Goal: Transaction & Acquisition: Purchase product/service

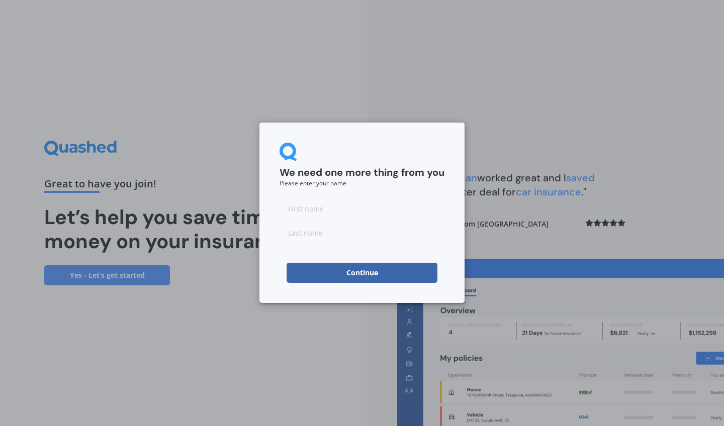
click at [309, 213] on input at bounding box center [361, 209] width 165 height 20
type input "[PERSON_NAME]"
click at [304, 235] on input at bounding box center [361, 233] width 165 height 20
type input "Henare"
click at [323, 271] on button "Continue" at bounding box center [361, 273] width 151 height 20
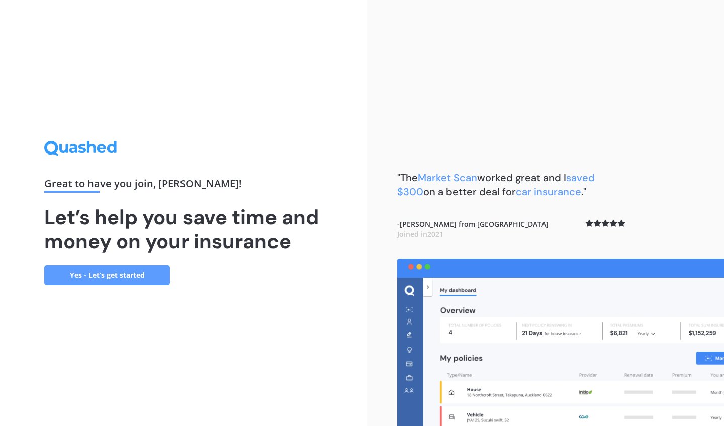
click at [115, 274] on link "Yes - Let’s get started" at bounding box center [107, 275] width 126 height 20
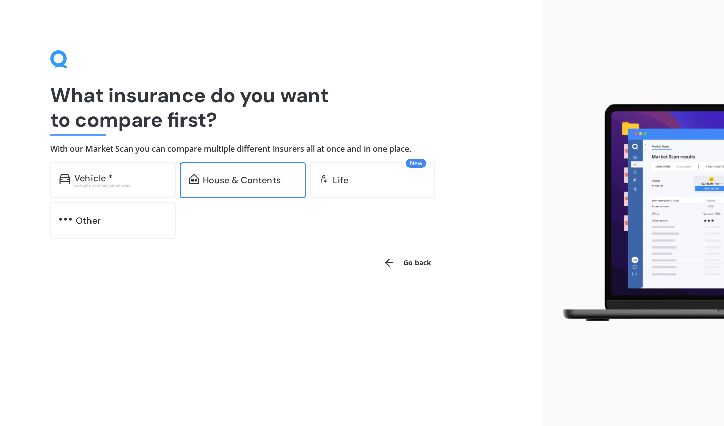
click at [267, 177] on div "House & Contents" at bounding box center [242, 180] width 78 height 10
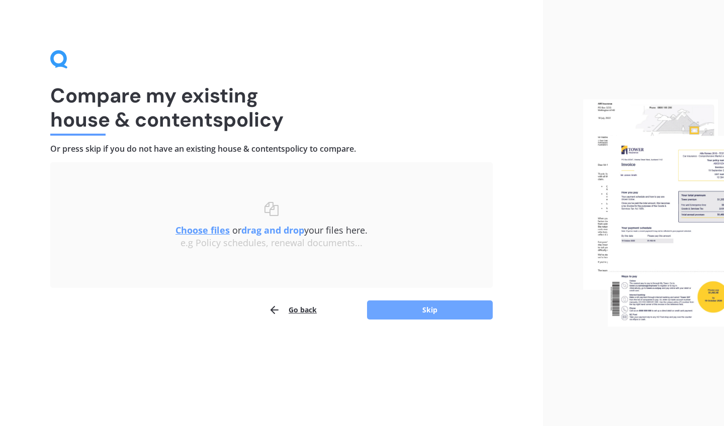
click at [400, 312] on button "Skip" at bounding box center [430, 310] width 126 height 19
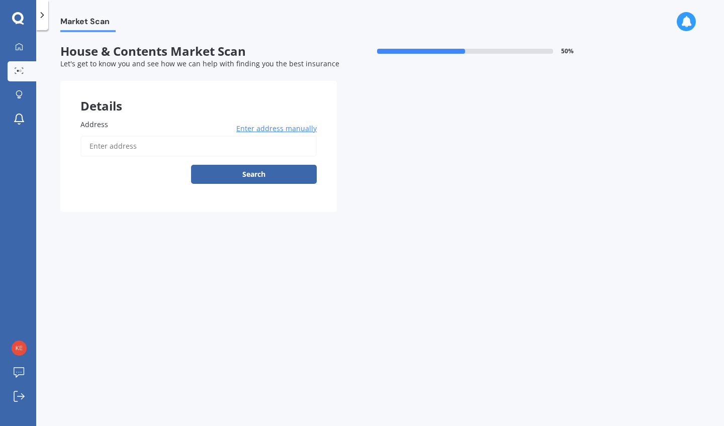
click at [158, 147] on input "Address" at bounding box center [198, 146] width 236 height 21
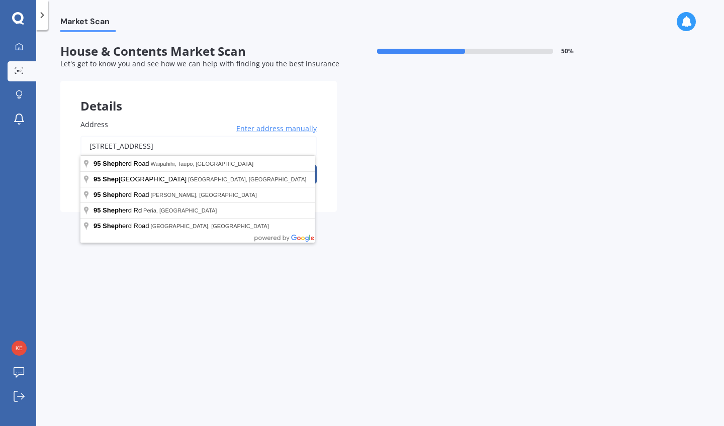
drag, startPoint x: 158, startPoint y: 147, endPoint x: 162, endPoint y: 161, distance: 15.0
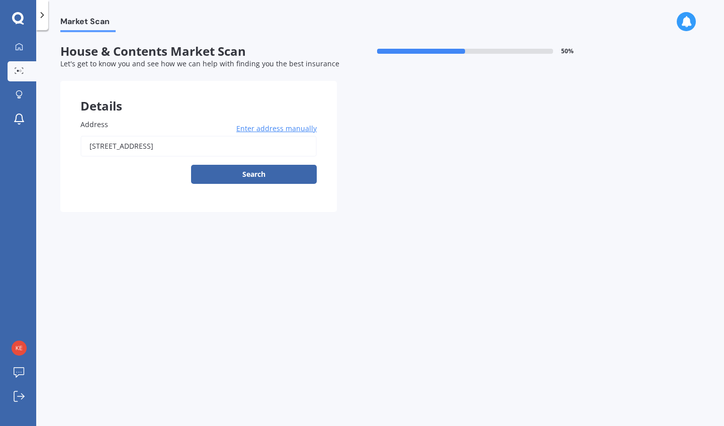
type input "[STREET_ADDRESS]"
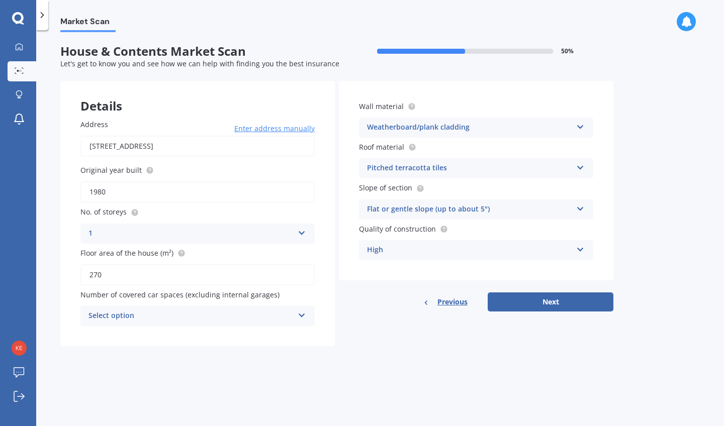
click at [310, 229] on div "1 1 2 3 4 5+" at bounding box center [197, 234] width 234 height 20
click at [154, 268] on div "2" at bounding box center [197, 271] width 233 height 18
click at [231, 314] on div "Select option" at bounding box center [190, 316] width 205 height 12
click at [231, 315] on div "0" at bounding box center [190, 316] width 205 height 12
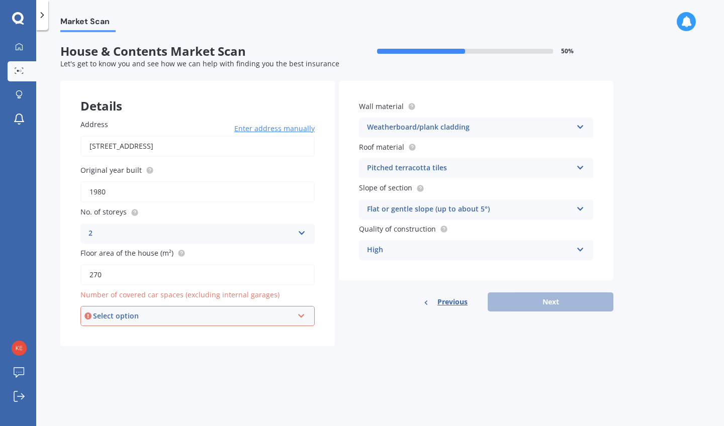
click at [307, 312] on div "Select option 0 1 2 3 4 5+" at bounding box center [197, 316] width 234 height 20
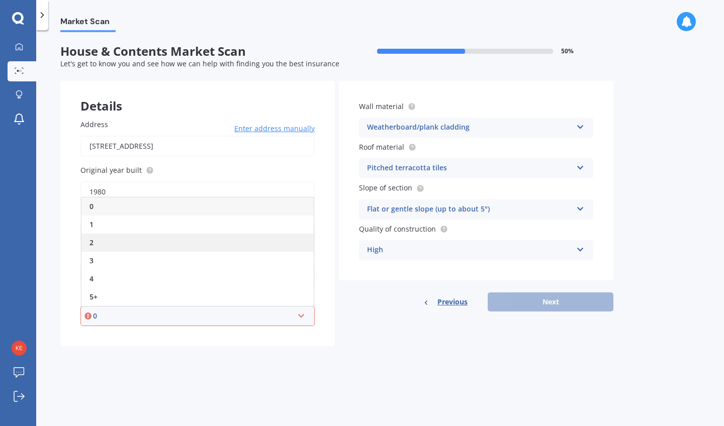
click at [136, 238] on div "2" at bounding box center [197, 243] width 232 height 18
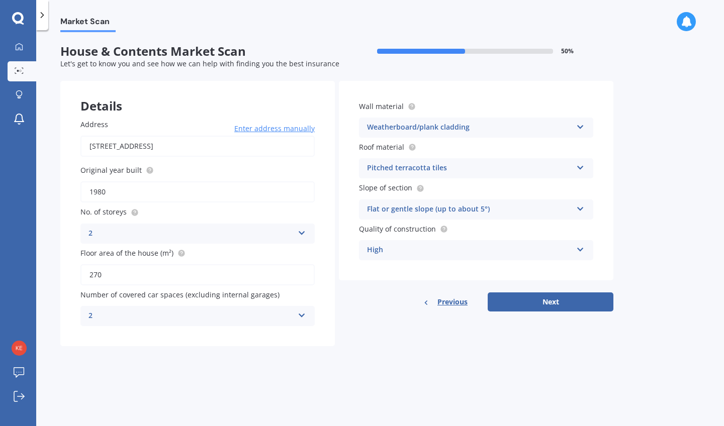
click at [194, 270] on input "270" at bounding box center [197, 274] width 234 height 21
click at [557, 115] on div "Wall material Weatherboard/plank cladding Artificial weatherboard/plank claddin…" at bounding box center [476, 119] width 234 height 37
click at [582, 123] on icon at bounding box center [580, 125] width 9 height 7
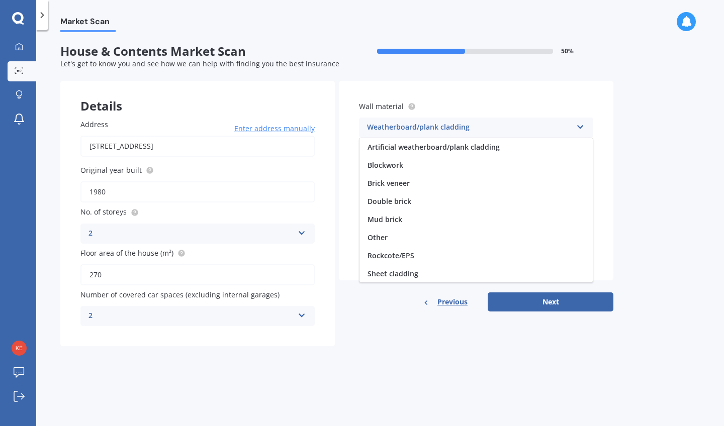
scroll to position [91, 0]
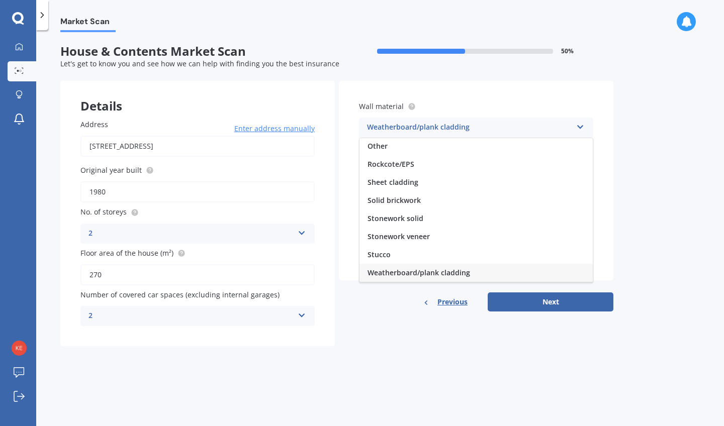
click at [582, 124] on icon at bounding box center [580, 125] width 9 height 7
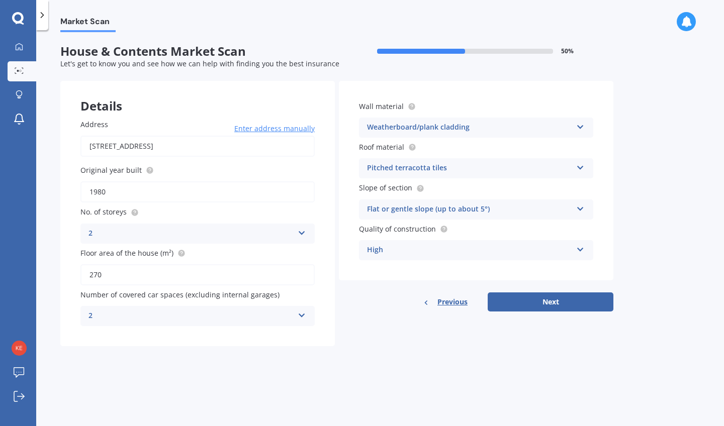
click at [508, 167] on div "Pitched terracotta tiles" at bounding box center [469, 168] width 205 height 12
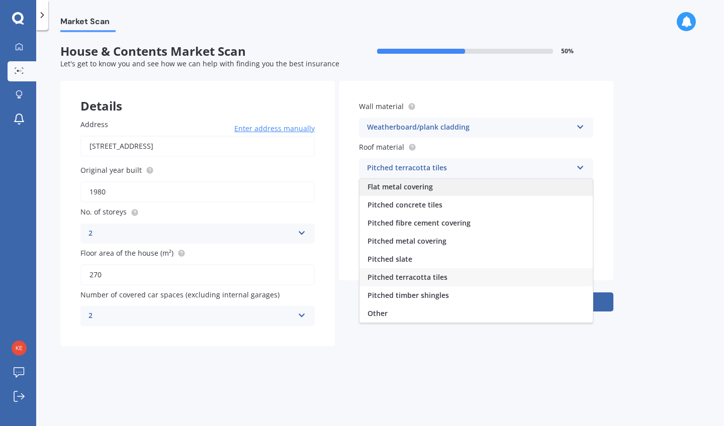
scroll to position [37, 0]
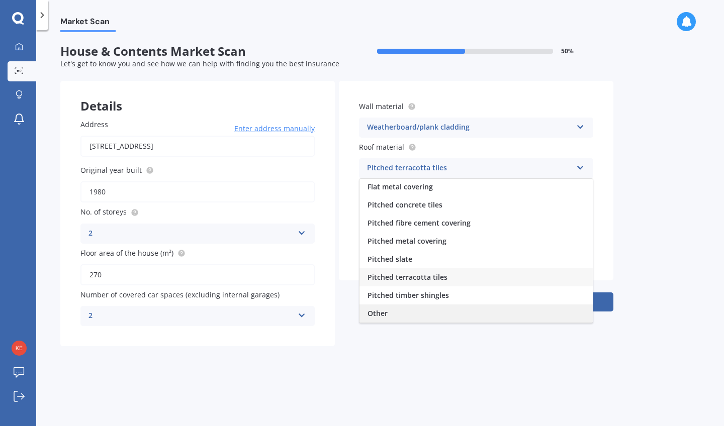
click at [396, 314] on div "Other" at bounding box center [475, 314] width 233 height 18
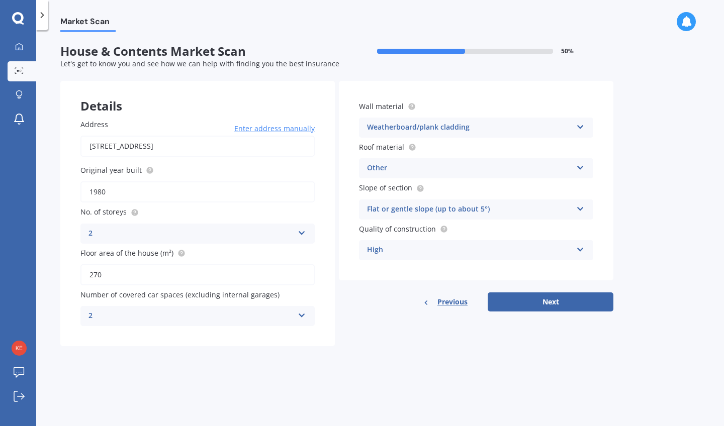
click at [552, 167] on div "Other" at bounding box center [469, 168] width 205 height 12
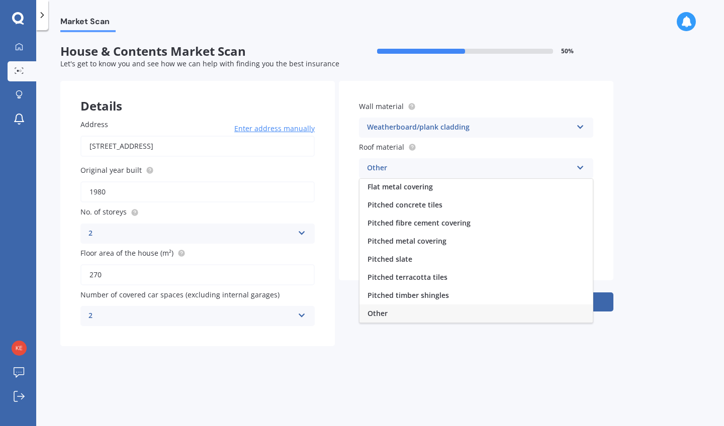
click at [400, 316] on div "Other" at bounding box center [475, 314] width 233 height 18
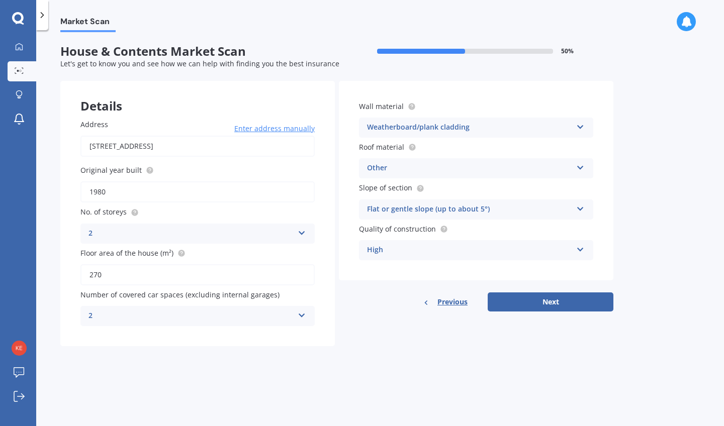
click at [405, 187] on span "Slope of section" at bounding box center [385, 188] width 53 height 10
click at [583, 166] on icon at bounding box center [580, 165] width 9 height 7
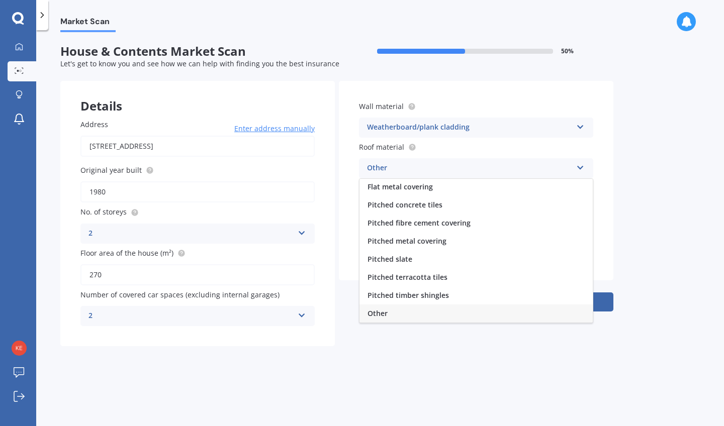
click at [539, 164] on div "Other" at bounding box center [469, 168] width 205 height 12
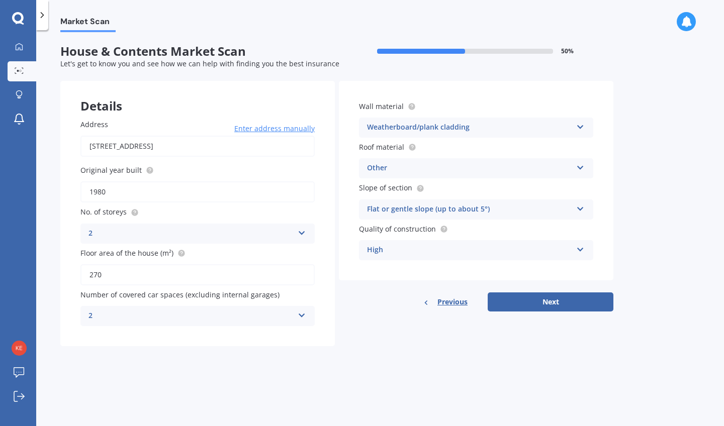
click at [582, 207] on icon at bounding box center [580, 207] width 9 height 7
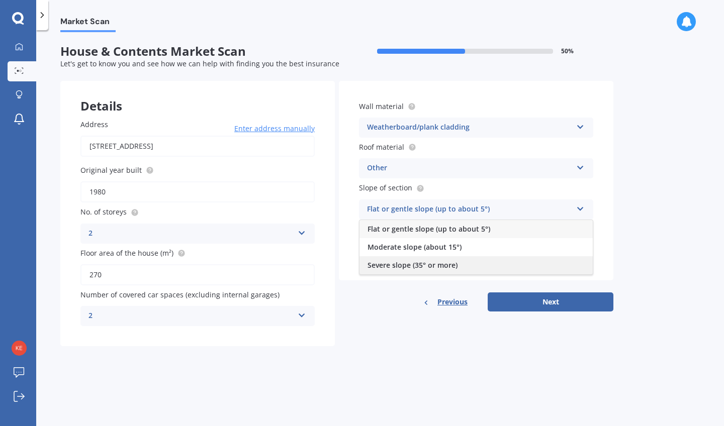
click at [484, 269] on div "Severe slope (35° or more)" at bounding box center [475, 265] width 233 height 18
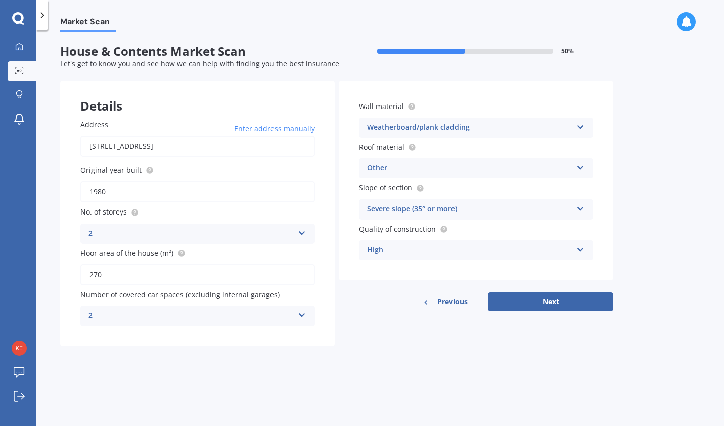
click at [477, 250] on div "High" at bounding box center [469, 250] width 205 height 12
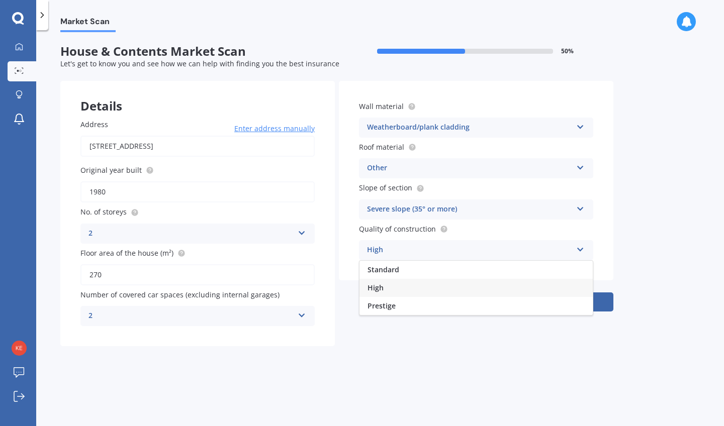
click at [448, 284] on div "High" at bounding box center [475, 288] width 233 height 18
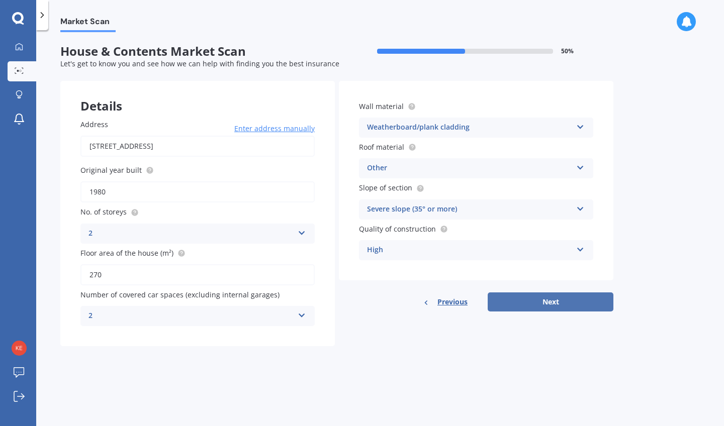
click at [509, 301] on button "Next" at bounding box center [551, 302] width 126 height 19
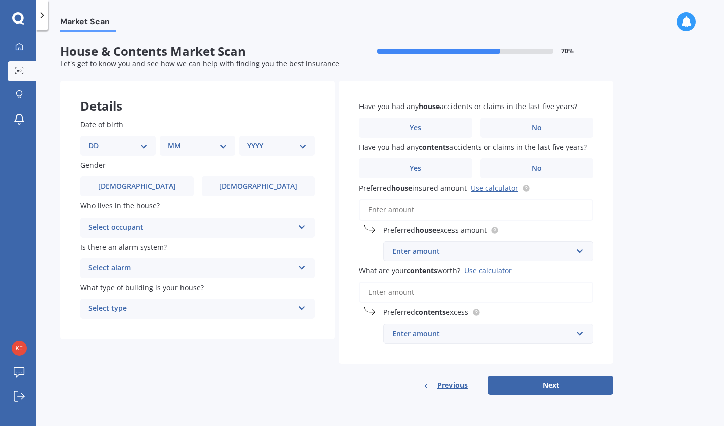
select select "14"
select select "05"
select select "1995"
click at [265, 186] on span "[DEMOGRAPHIC_DATA]" at bounding box center [258, 186] width 80 height 9
click at [0, 0] on input "[DEMOGRAPHIC_DATA]" at bounding box center [0, 0] width 0 height 0
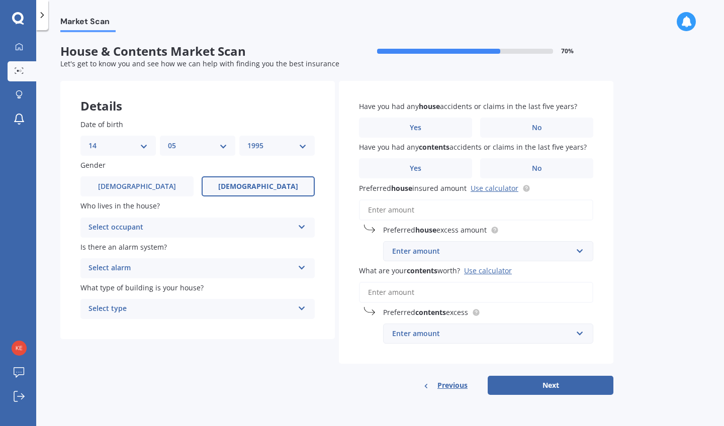
click at [253, 223] on div "Select occupant" at bounding box center [190, 228] width 205 height 12
click at [208, 244] on div "Owner" at bounding box center [197, 247] width 233 height 18
click at [206, 264] on div "Select alarm" at bounding box center [190, 268] width 205 height 12
click at [172, 283] on div "Yes, monitored" at bounding box center [197, 288] width 233 height 18
click at [219, 309] on div "Select type" at bounding box center [190, 309] width 205 height 12
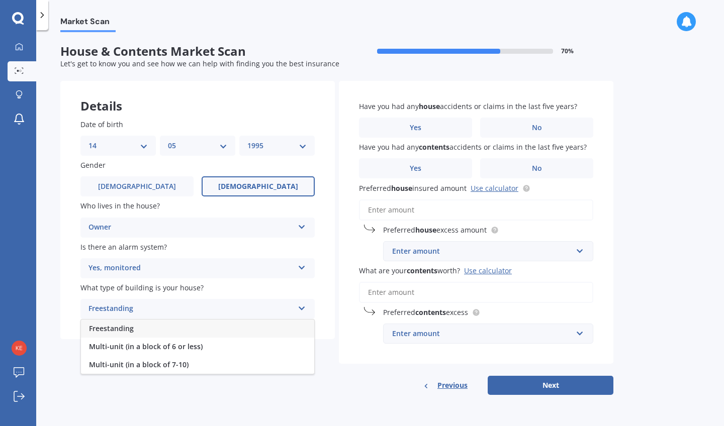
click at [263, 270] on div "Yes, monitored" at bounding box center [190, 268] width 205 height 12
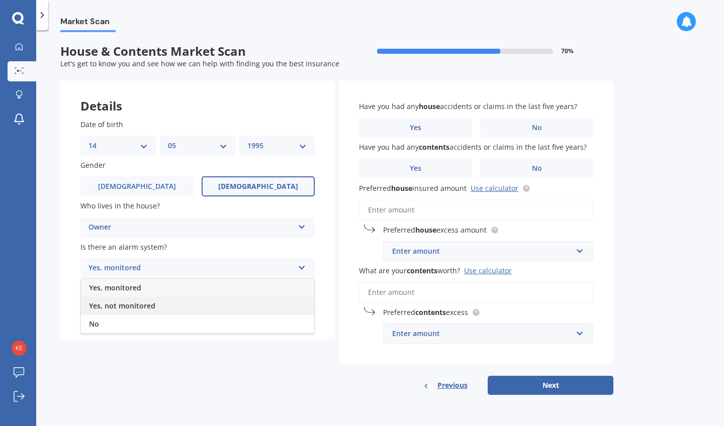
click at [274, 303] on div "Yes, not monitored" at bounding box center [197, 306] width 233 height 18
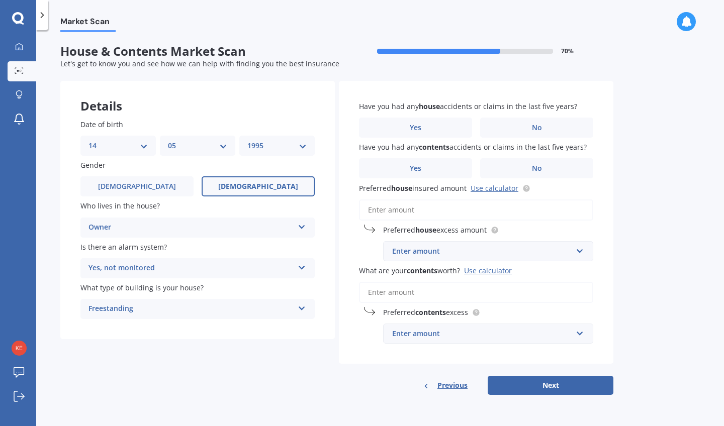
click at [282, 307] on div "Freestanding" at bounding box center [190, 309] width 205 height 12
click at [266, 329] on div "Freestanding" at bounding box center [197, 329] width 233 height 18
click at [267, 315] on div "Freestanding Freestanding Multi-unit (in a block of 6 or less) Multi-unit (in a…" at bounding box center [197, 309] width 234 height 20
click at [303, 310] on div "Freestanding Freestanding Multi-unit (in a block of 6 or less) Multi-unit (in a…" at bounding box center [197, 309] width 234 height 20
click at [448, 129] on label "Yes" at bounding box center [415, 128] width 113 height 20
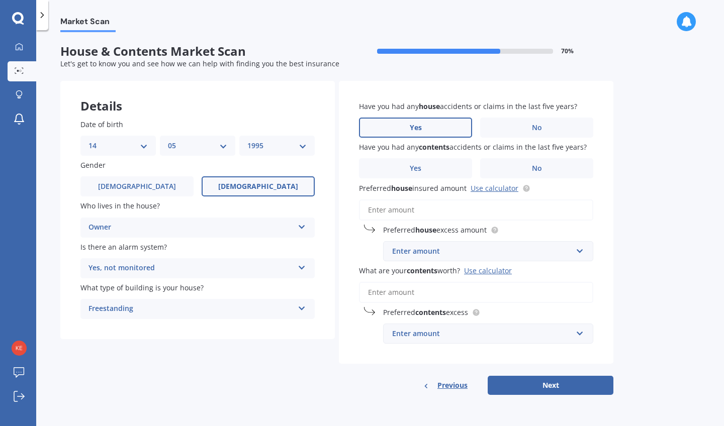
click at [0, 0] on input "Yes" at bounding box center [0, 0] width 0 height 0
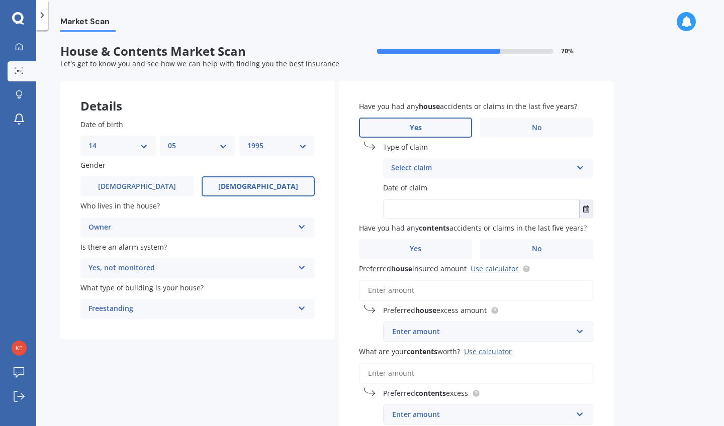
click at [448, 168] on div "Select claim" at bounding box center [481, 168] width 181 height 12
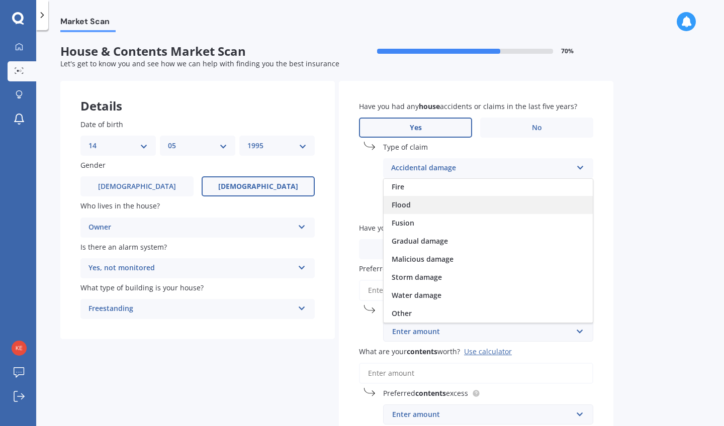
scroll to position [73, 0]
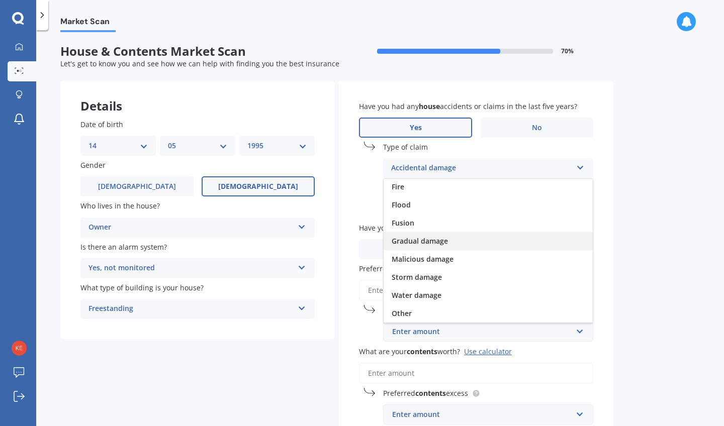
click at [469, 240] on div "Gradual damage" at bounding box center [487, 241] width 209 height 18
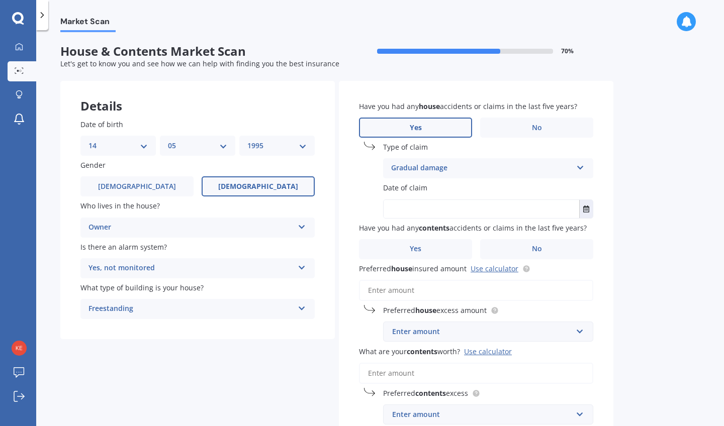
click at [572, 168] on div "Gradual damage Accidental damage Broken glass Burglary or theft Earthquake Fire…" at bounding box center [488, 168] width 210 height 20
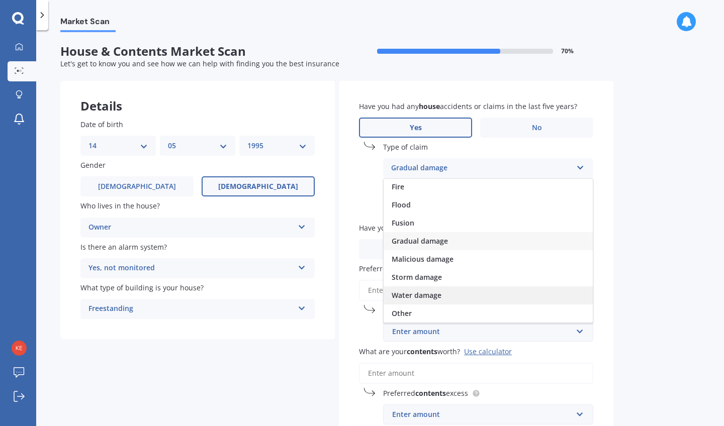
click at [403, 297] on span "Water damage" at bounding box center [417, 295] width 50 height 10
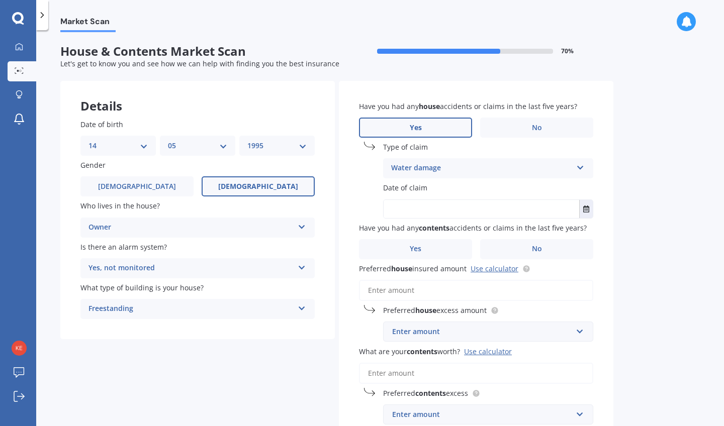
click at [598, 204] on div "Have you had any house accidents or claims in the last five years? Yes No Type …" at bounding box center [476, 263] width 274 height 364
click at [583, 206] on icon "Select date" at bounding box center [586, 209] width 6 height 7
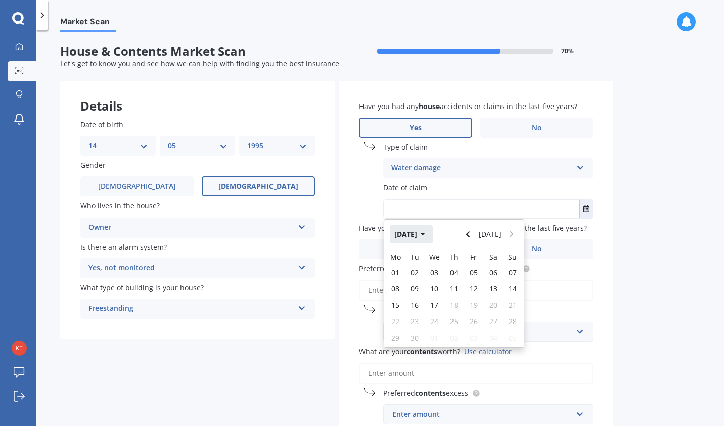
click at [425, 231] on icon "button" at bounding box center [423, 234] width 5 height 7
click at [418, 233] on icon "button" at bounding box center [416, 234] width 4 height 3
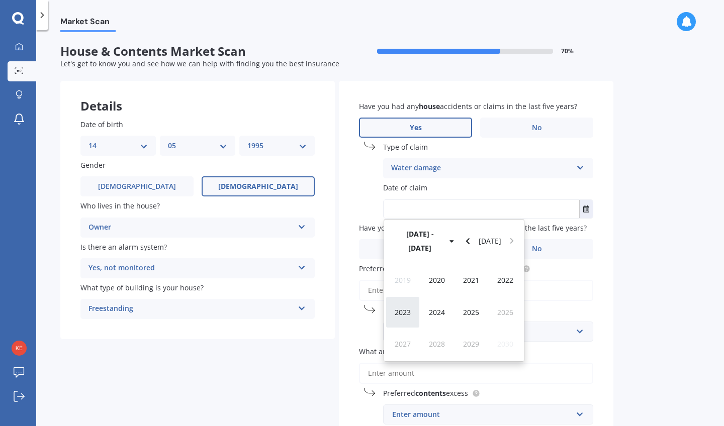
click at [401, 308] on span "2023" at bounding box center [403, 313] width 16 height 10
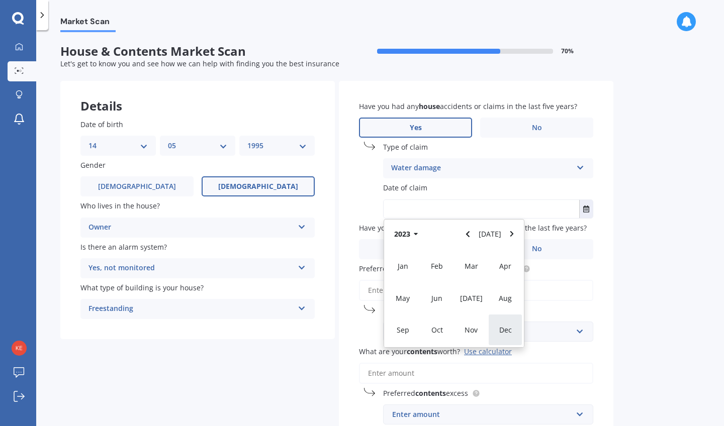
click at [511, 328] on span "Dec" at bounding box center [505, 330] width 13 height 10
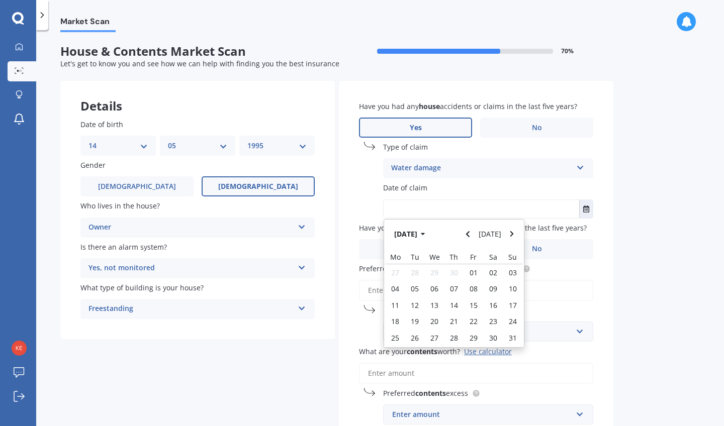
click at [576, 292] on input "Preferred house insured amount Use calculator" at bounding box center [476, 290] width 234 height 21
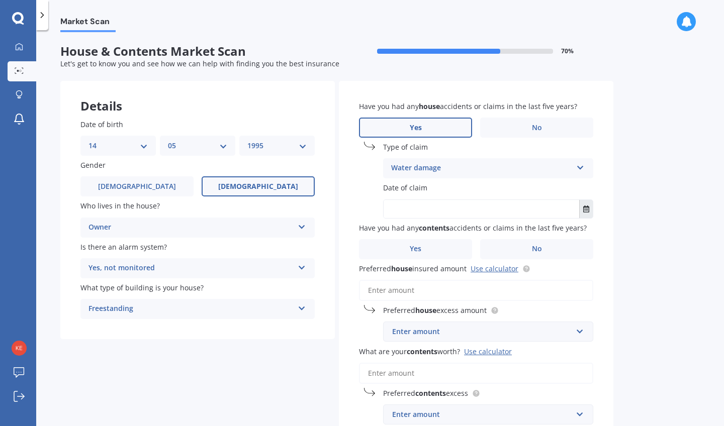
click at [585, 212] on button "Select date" at bounding box center [586, 209] width 14 height 18
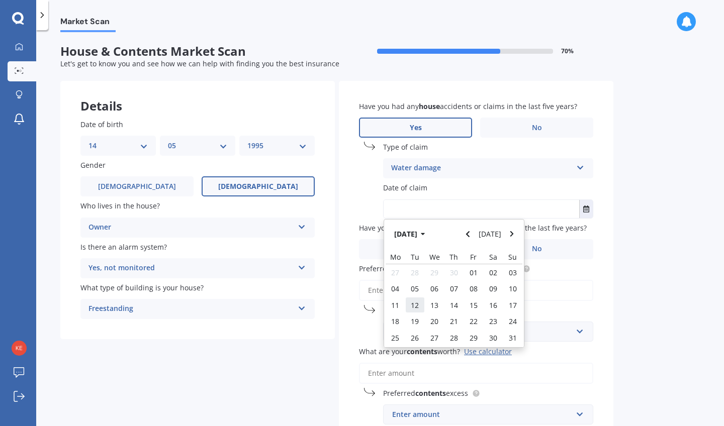
click at [413, 303] on span "12" at bounding box center [415, 306] width 8 height 10
type input "[DATE]"
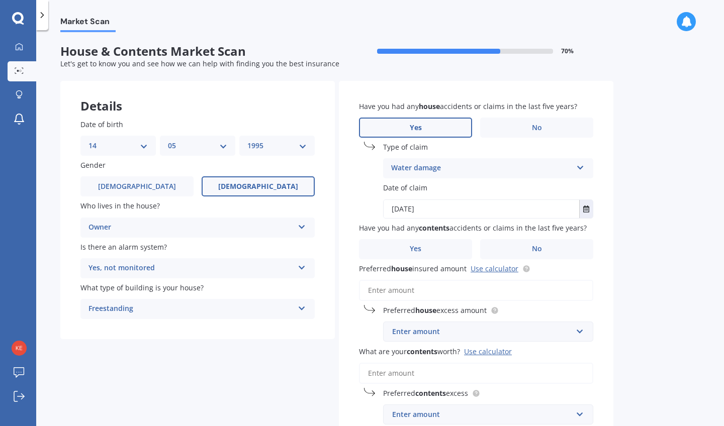
click at [581, 162] on icon at bounding box center [580, 165] width 9 height 7
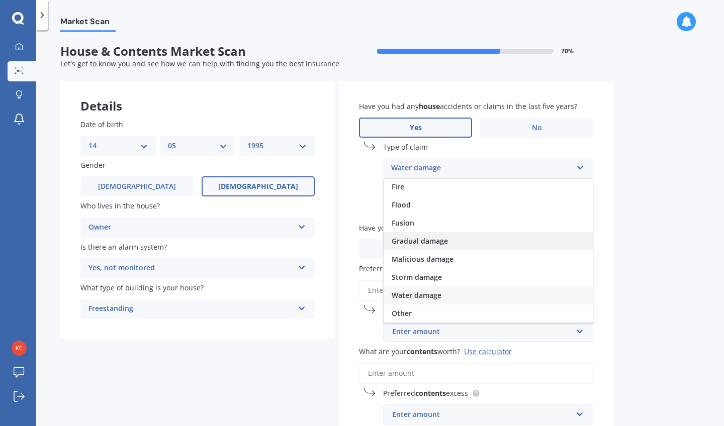
click at [496, 246] on div "Gradual damage" at bounding box center [487, 241] width 209 height 18
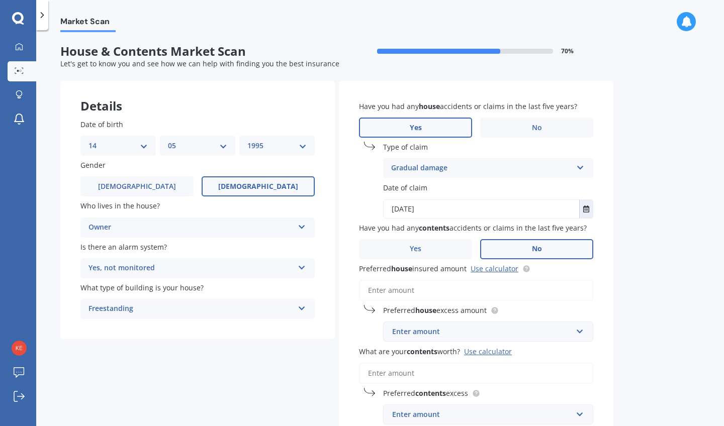
click at [521, 252] on label "No" at bounding box center [536, 249] width 113 height 20
click at [0, 0] on input "No" at bounding box center [0, 0] width 0 height 0
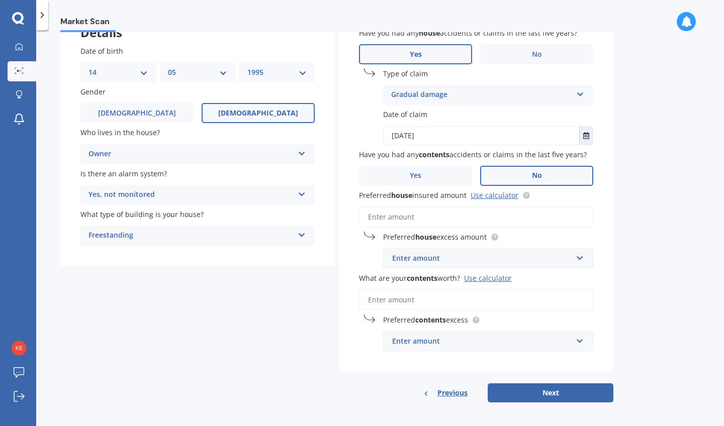
scroll to position [73, 0]
click at [490, 192] on link "Use calculator" at bounding box center [494, 196] width 48 height 10
click at [522, 212] on input "Preferred house insured amount Use calculator" at bounding box center [476, 217] width 234 height 21
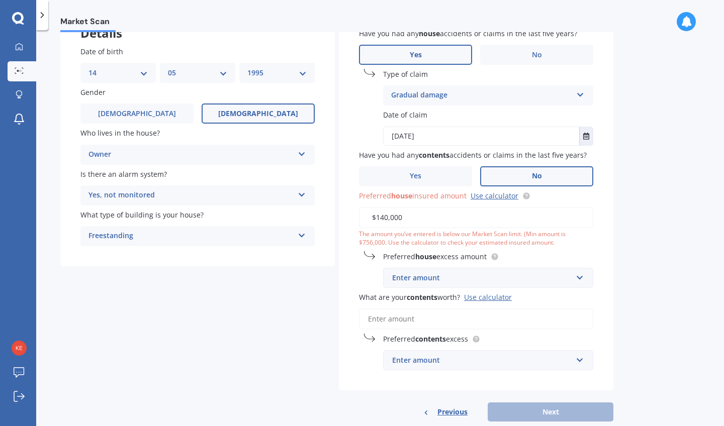
type input "$1,400,000"
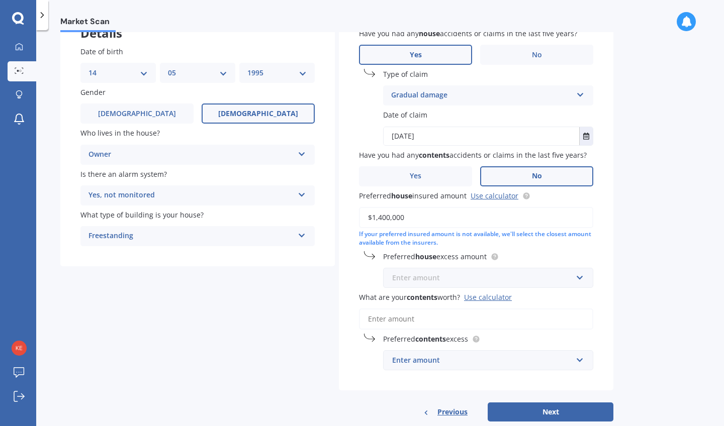
click at [582, 274] on input "text" at bounding box center [484, 277] width 201 height 19
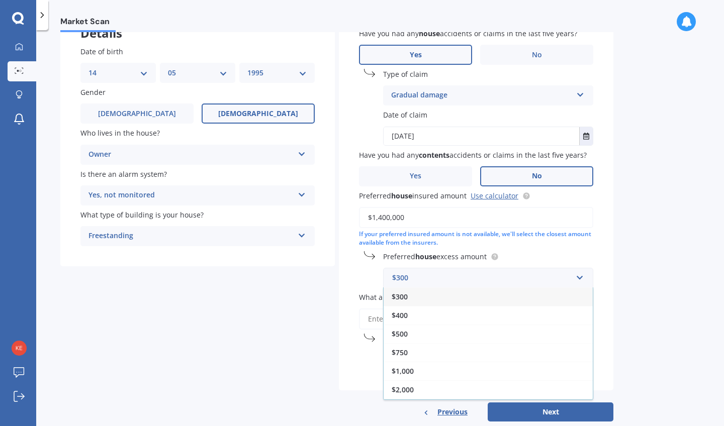
click at [580, 242] on div "If your preferred insured amount is not available, we'll select the closest amo…" at bounding box center [476, 238] width 234 height 17
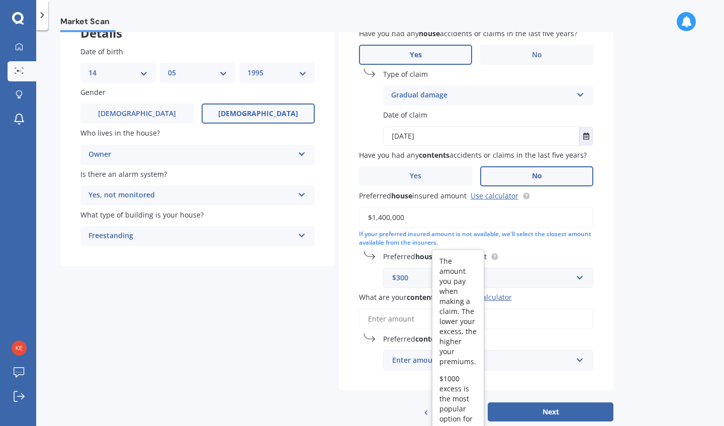
click at [496, 250] on body "My Dashboard Market Scan Explore insurance Notifications [PERSON_NAME] Submit f…" at bounding box center [362, 213] width 724 height 426
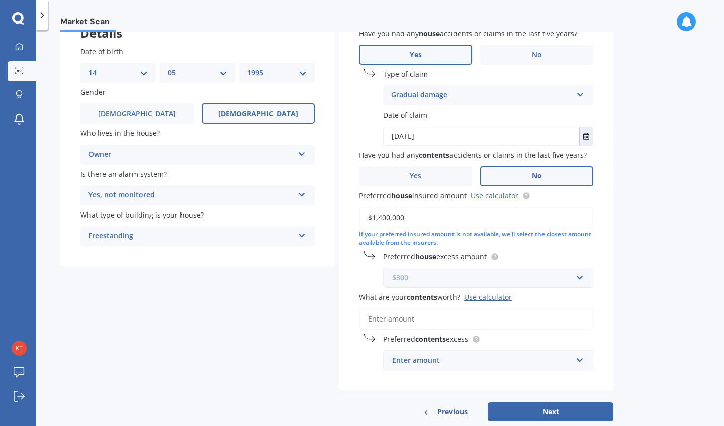
click at [578, 271] on input "text" at bounding box center [484, 277] width 201 height 19
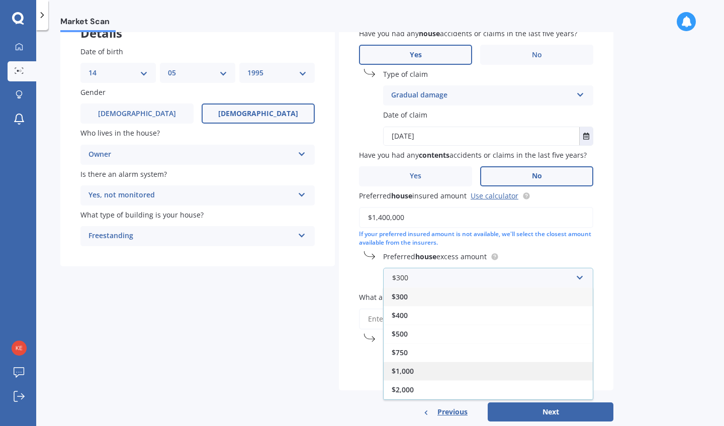
click at [439, 370] on div "$1,000" at bounding box center [487, 371] width 209 height 19
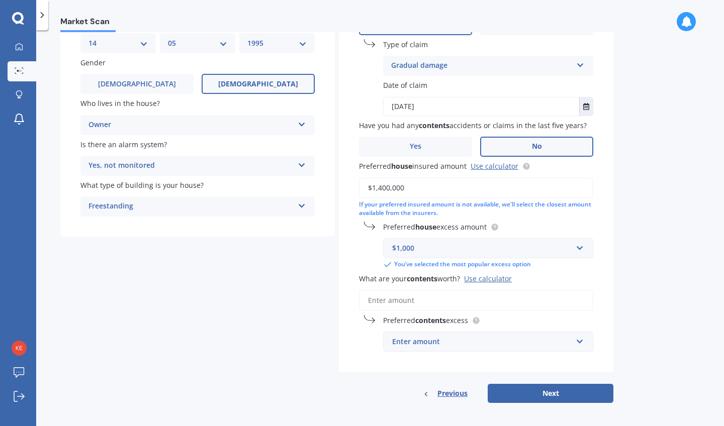
scroll to position [102, 0]
click at [401, 298] on input "What are your contents worth? Use calculator" at bounding box center [476, 300] width 234 height 21
click at [400, 296] on input "What are your contents worth? Use calculator" at bounding box center [476, 300] width 234 height 21
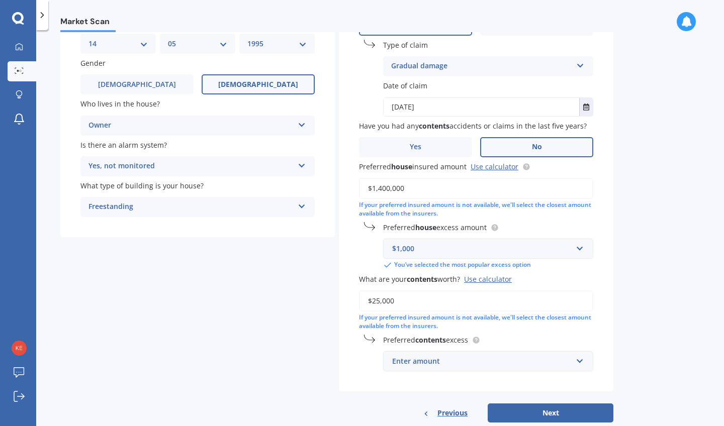
type input "$250,000"
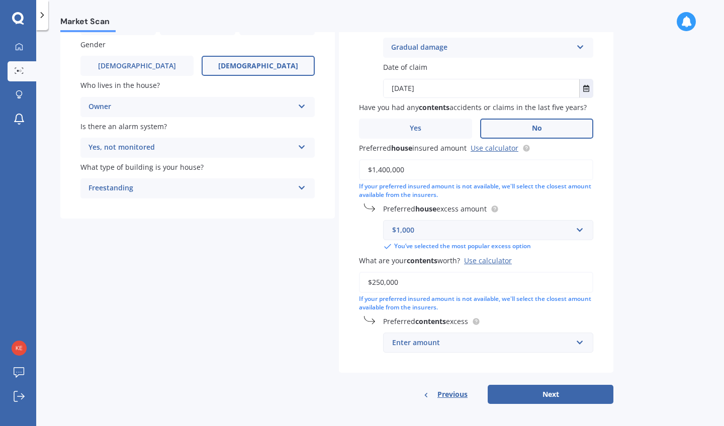
scroll to position [120, 0]
click at [478, 346] on input "text" at bounding box center [484, 343] width 201 height 19
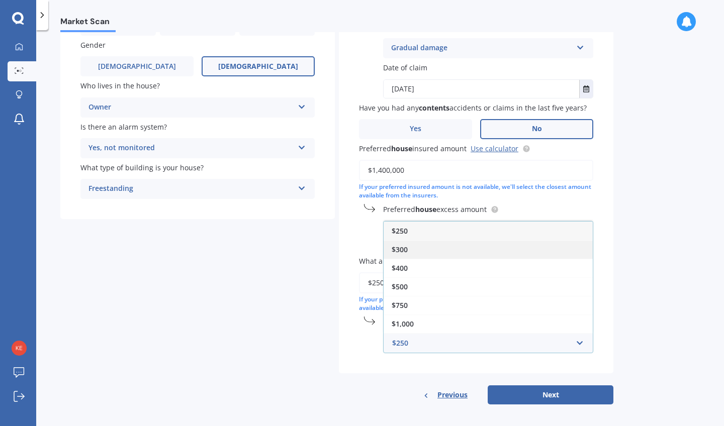
click at [503, 254] on div "$300" at bounding box center [487, 249] width 209 height 19
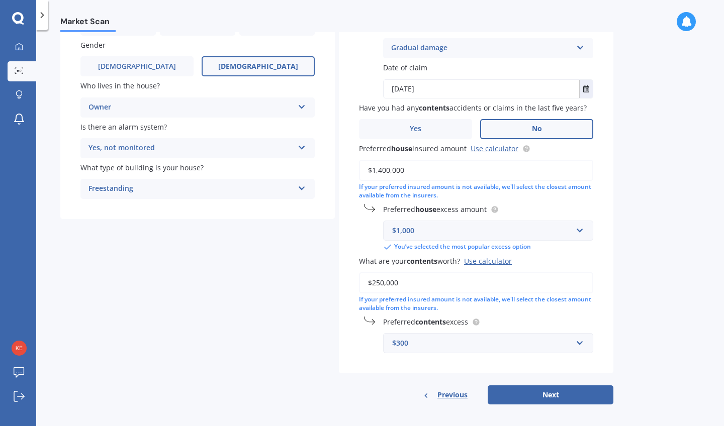
scroll to position [0, 0]
click at [577, 386] on button "Next" at bounding box center [551, 394] width 126 height 19
select select "14"
select select "05"
select select "1995"
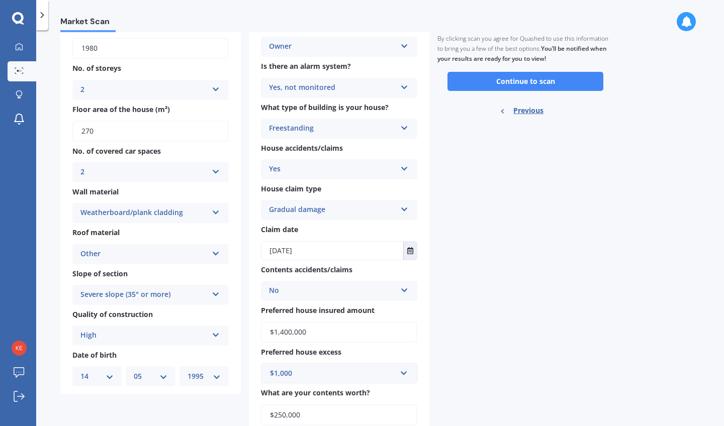
scroll to position [97, 0]
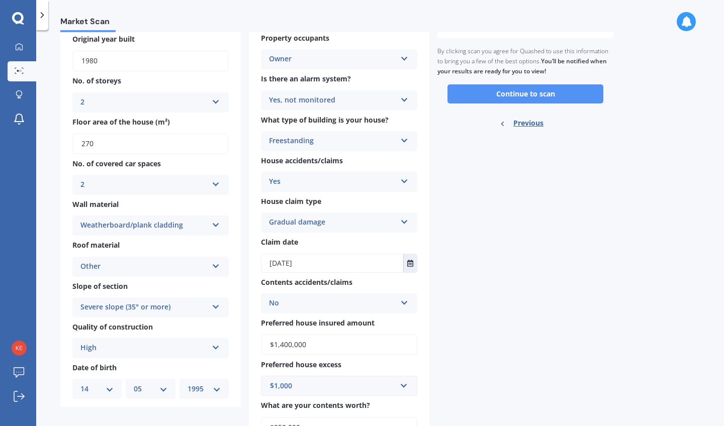
click at [546, 90] on button "Continue to scan" at bounding box center [525, 93] width 156 height 19
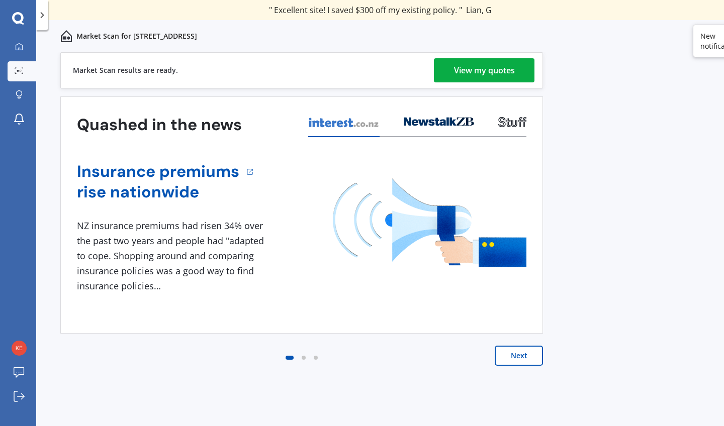
click at [517, 63] on link "View my quotes" at bounding box center [484, 70] width 101 height 24
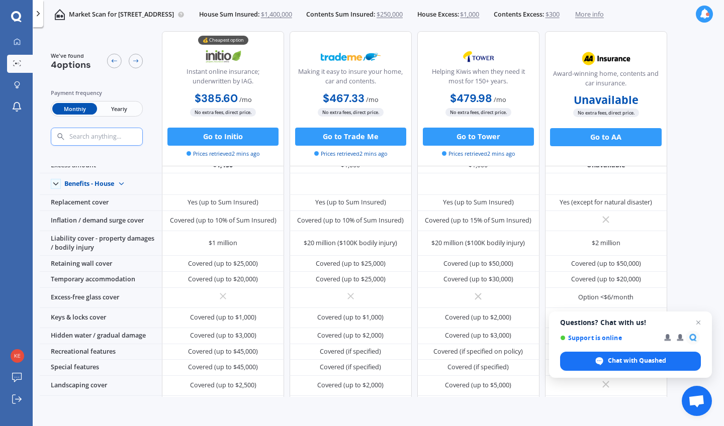
scroll to position [37, 0]
click at [700, 322] on span "Close chat" at bounding box center [698, 323] width 12 height 12
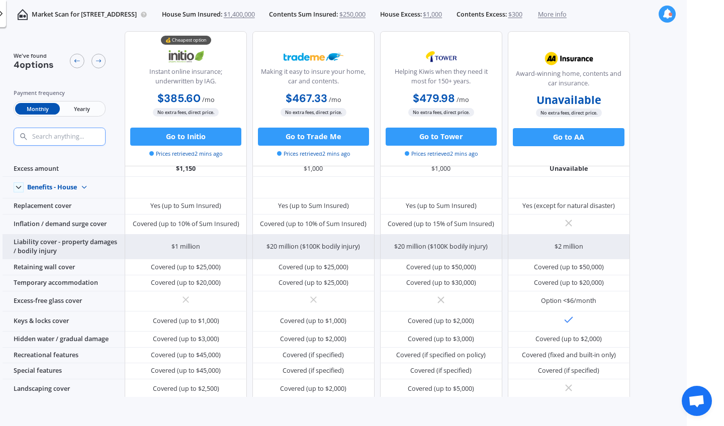
scroll to position [29, 0]
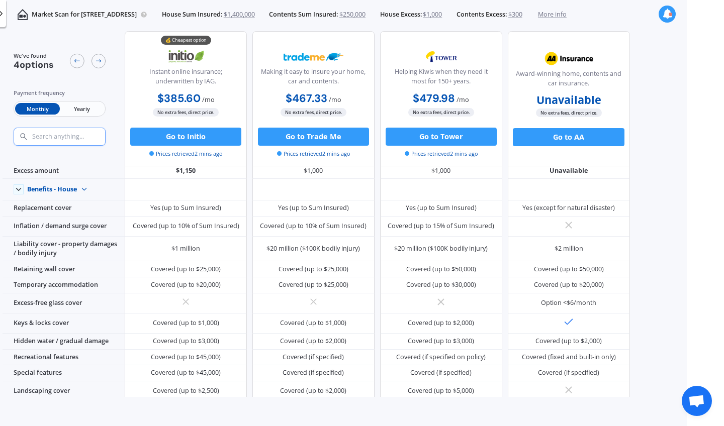
click at [94, 108] on span "Yearly" at bounding box center [82, 109] width 44 height 12
click at [35, 112] on span "Monthly" at bounding box center [37, 109] width 44 height 12
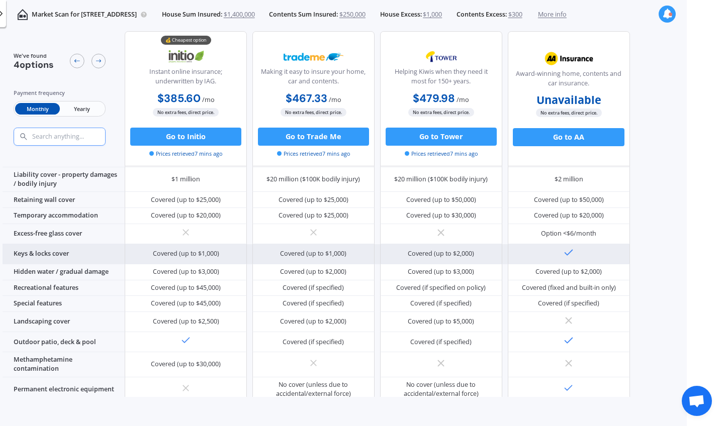
scroll to position [106, 0]
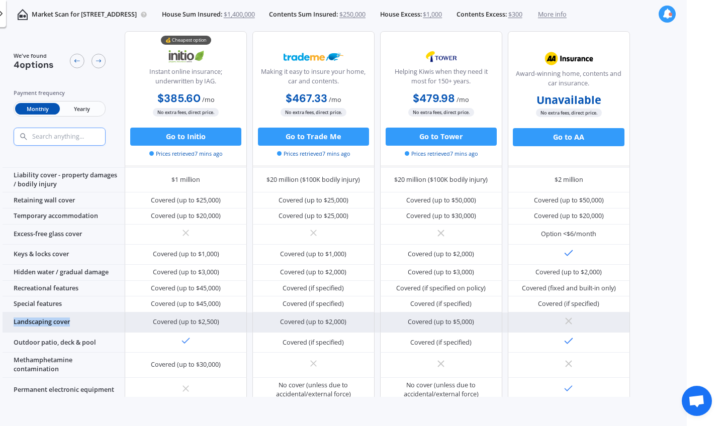
drag, startPoint x: 8, startPoint y: 346, endPoint x: 8, endPoint y: 337, distance: 9.5
click at [8, 333] on div "Landscaping cover" at bounding box center [64, 323] width 122 height 20
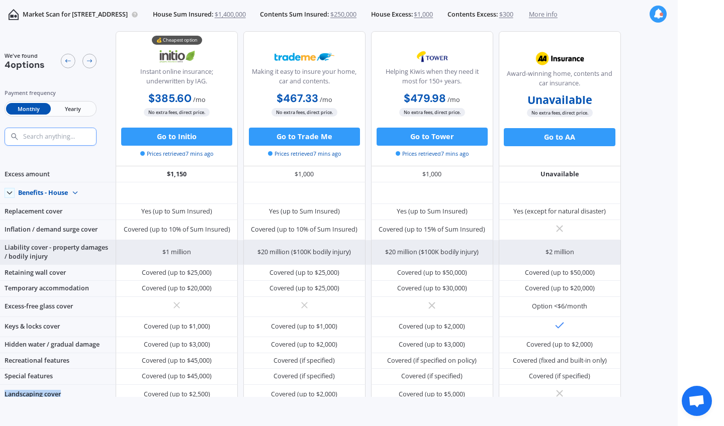
scroll to position [24, 0]
